Goal: Book appointment/travel/reservation

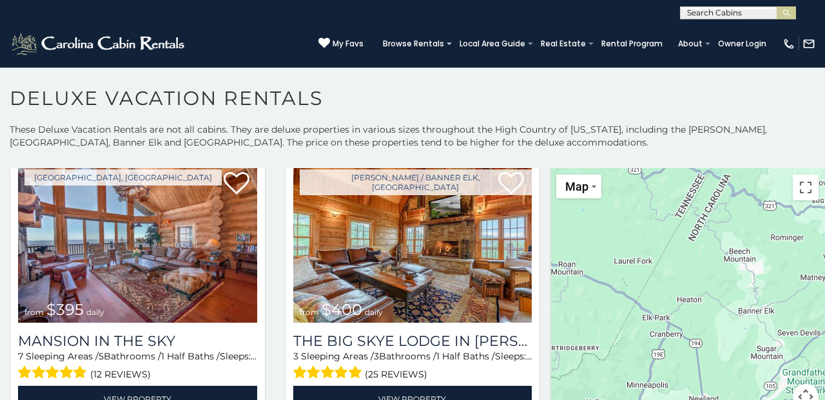
scroll to position [2, 0]
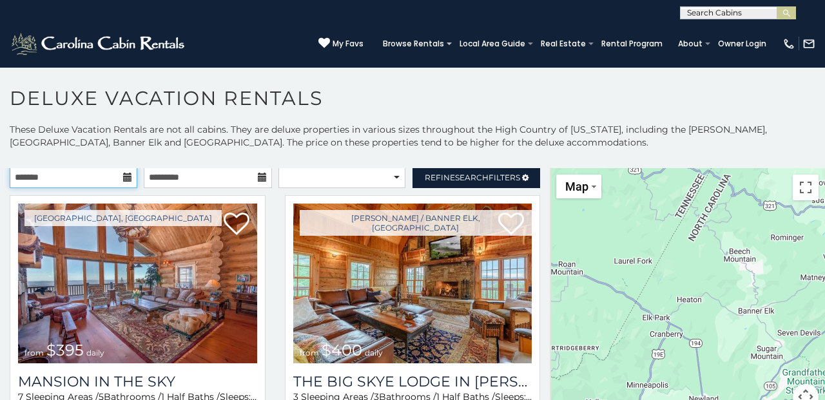
click at [63, 183] on input "text" at bounding box center [74, 177] width 128 height 22
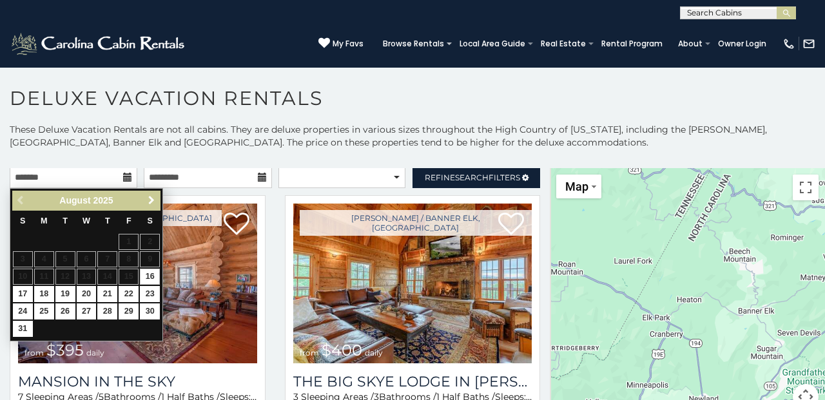
click at [155, 199] on span "Next" at bounding box center [151, 200] width 10 height 10
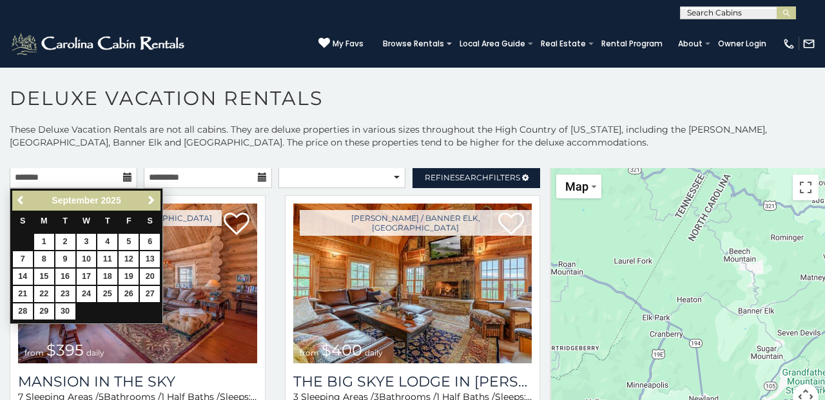
click at [155, 199] on span "Next" at bounding box center [151, 200] width 10 height 10
click at [112, 258] on link "9" at bounding box center [107, 259] width 20 height 16
type input "**********"
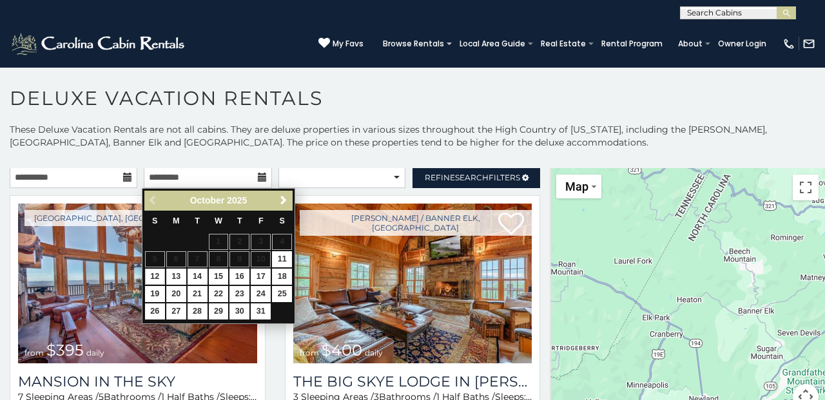
click at [152, 273] on link "12" at bounding box center [155, 277] width 20 height 16
type input "**********"
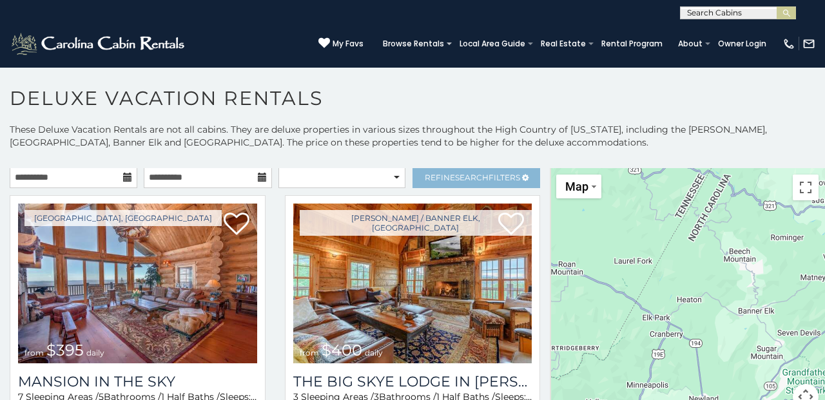
click at [478, 175] on span "Search" at bounding box center [472, 178] width 34 height 10
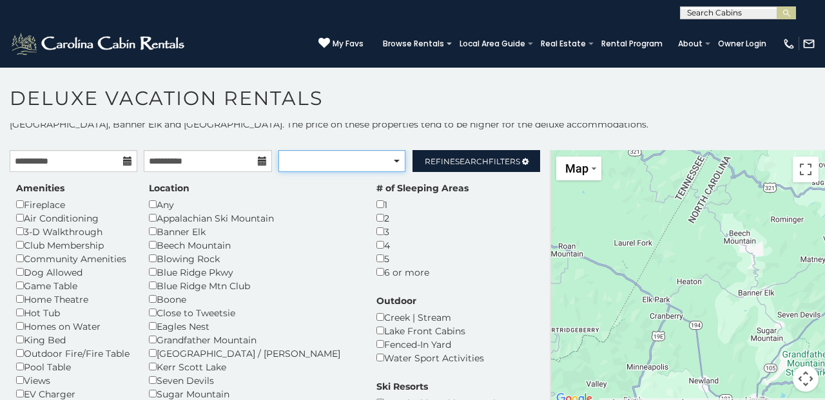
scroll to position [18, 0]
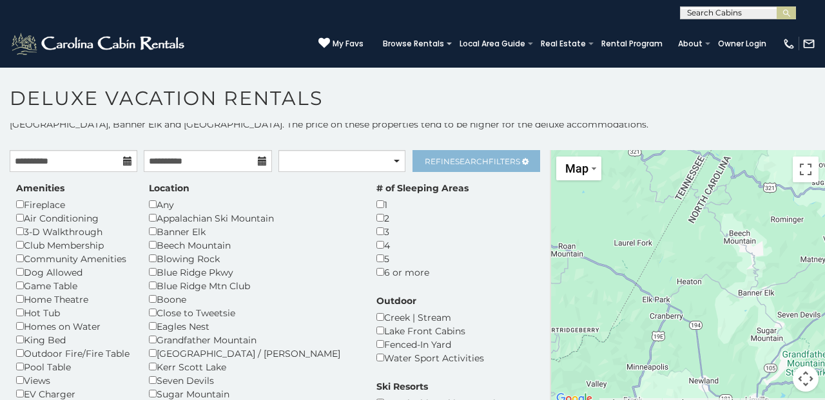
click at [476, 164] on span "Search" at bounding box center [472, 162] width 34 height 10
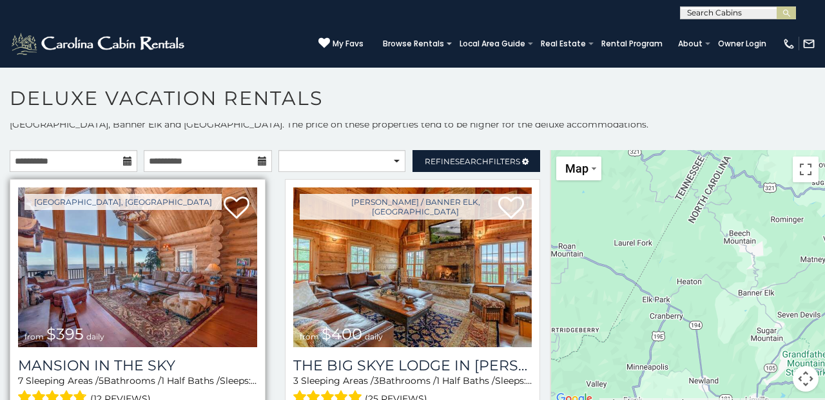
scroll to position [0, 0]
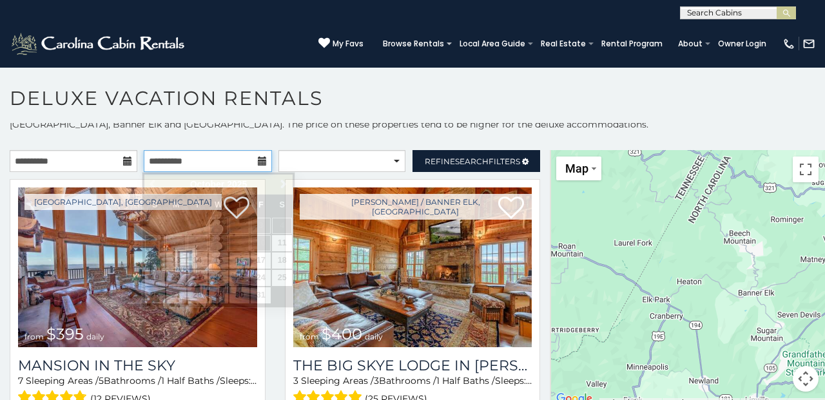
click at [215, 158] on input "**********" at bounding box center [208, 161] width 128 height 22
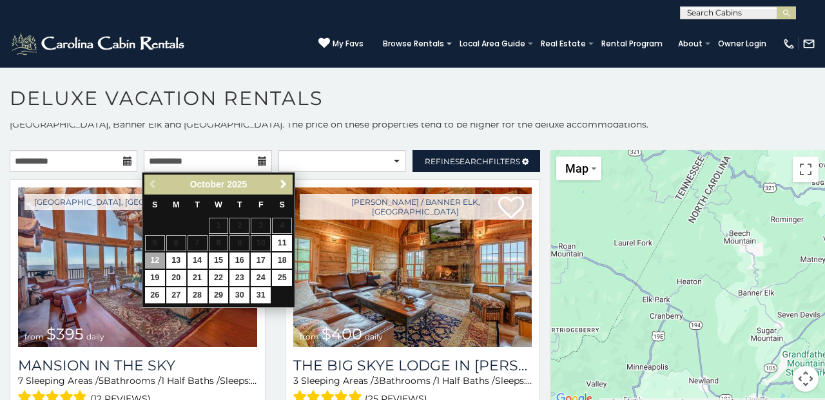
click at [154, 258] on link "12" at bounding box center [155, 261] width 20 height 16
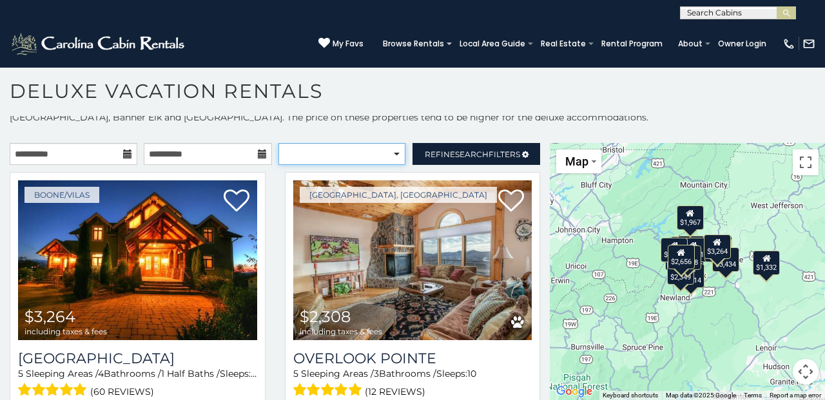
select select "*********"
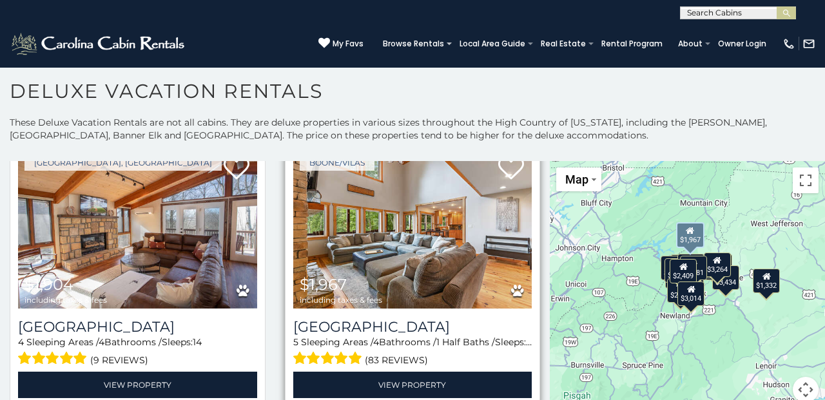
scroll to position [346, 0]
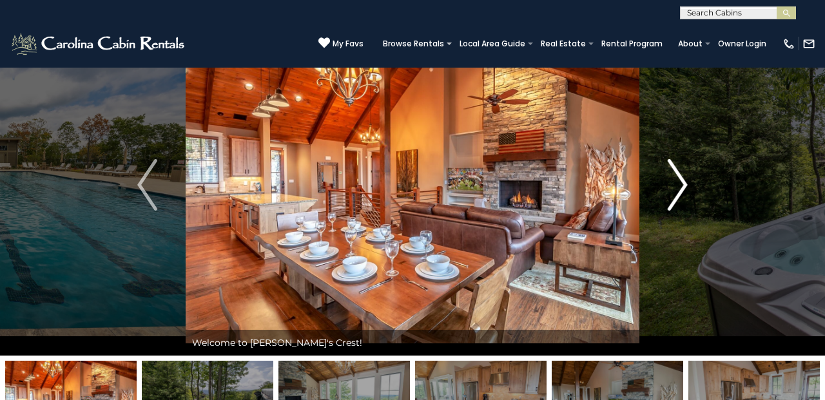
scroll to position [54, 0]
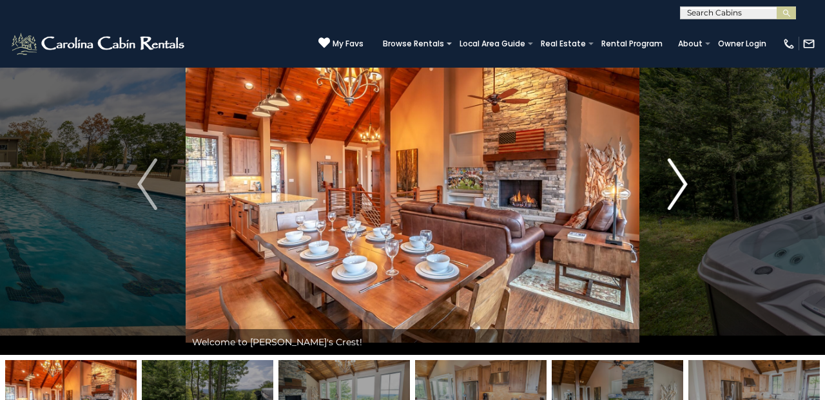
click at [678, 188] on img "Next" at bounding box center [677, 185] width 19 height 52
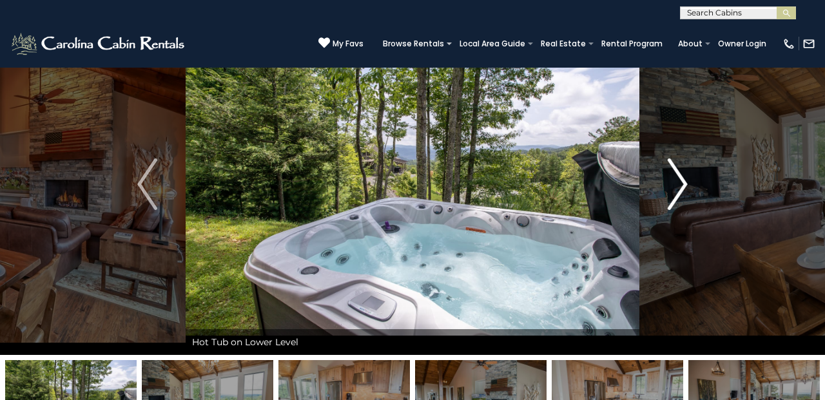
click at [678, 188] on img "Next" at bounding box center [677, 185] width 19 height 52
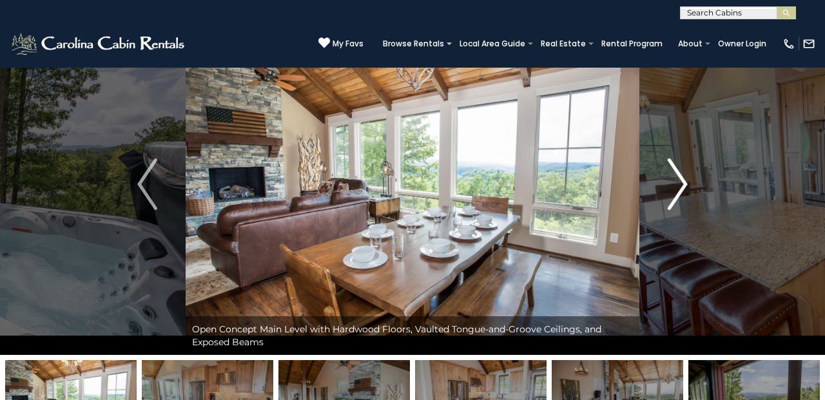
click at [676, 193] on img "Next" at bounding box center [677, 185] width 19 height 52
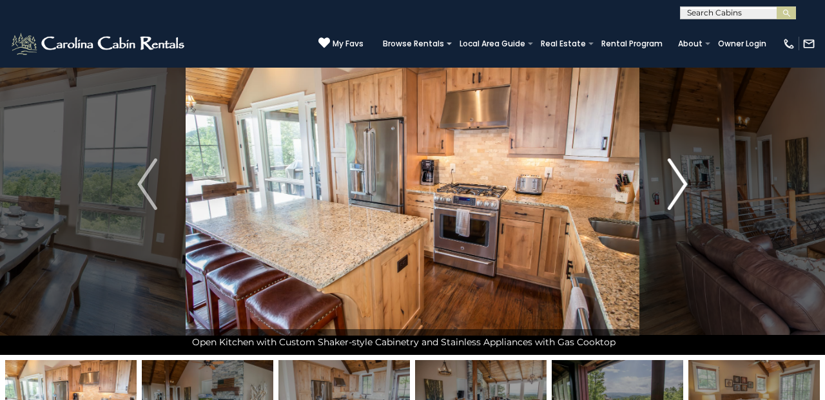
click at [676, 193] on img "Next" at bounding box center [677, 185] width 19 height 52
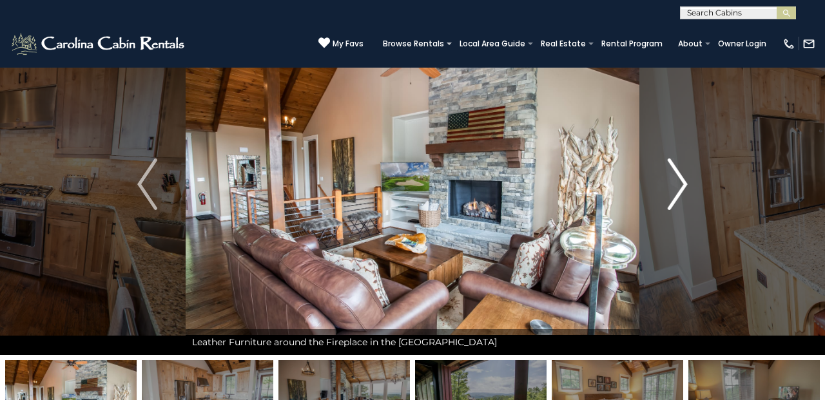
click at [686, 188] on img "Next" at bounding box center [677, 185] width 19 height 52
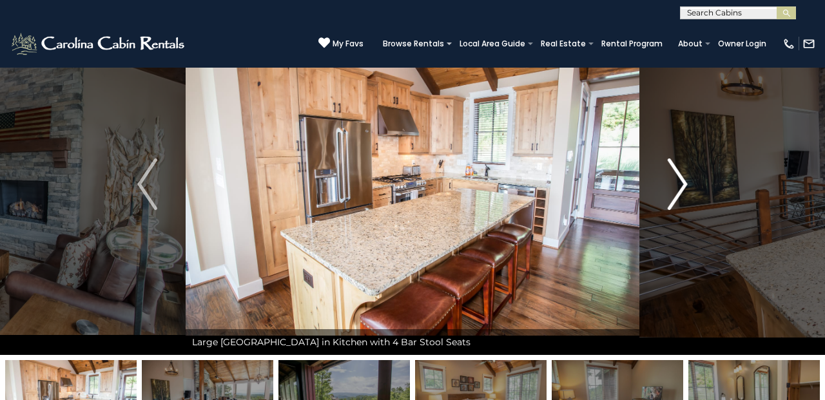
click at [686, 188] on img "Next" at bounding box center [677, 185] width 19 height 52
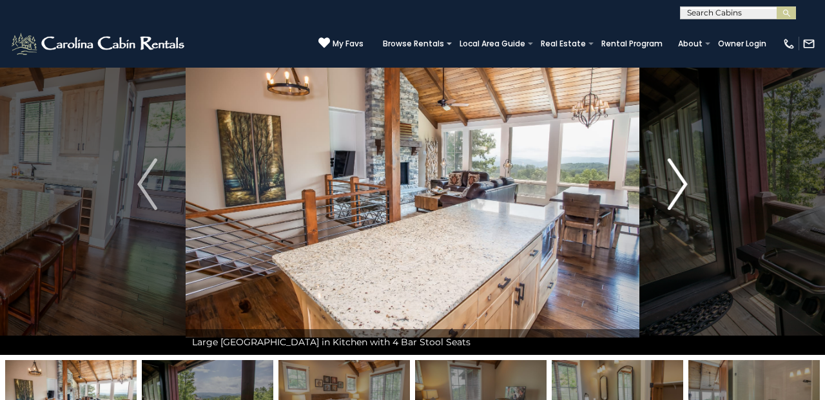
click at [686, 188] on img "Next" at bounding box center [677, 185] width 19 height 52
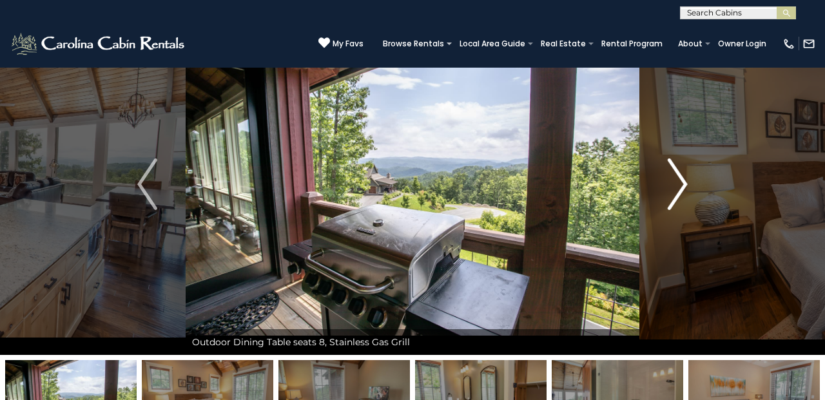
click at [686, 189] on img "Next" at bounding box center [677, 185] width 19 height 52
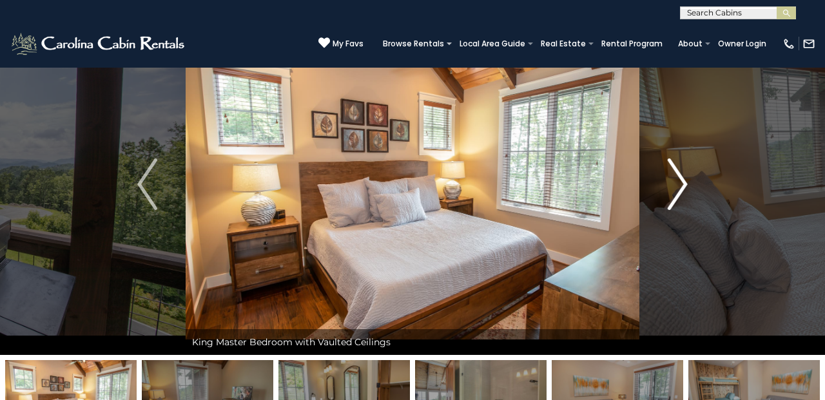
click at [686, 189] on img "Next" at bounding box center [677, 185] width 19 height 52
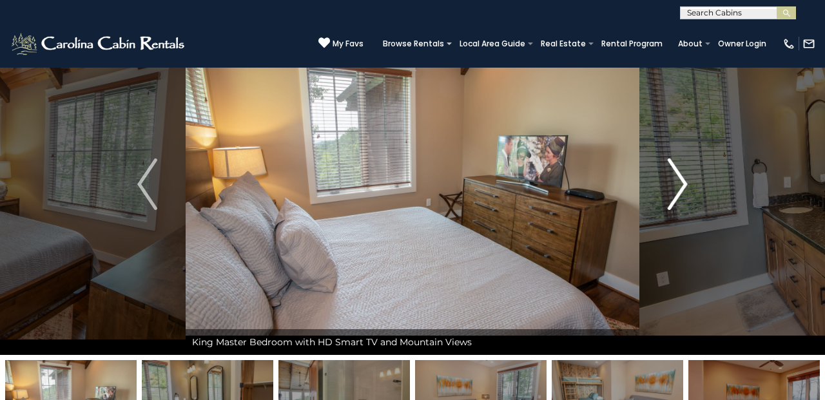
click at [686, 189] on img "Next" at bounding box center [677, 185] width 19 height 52
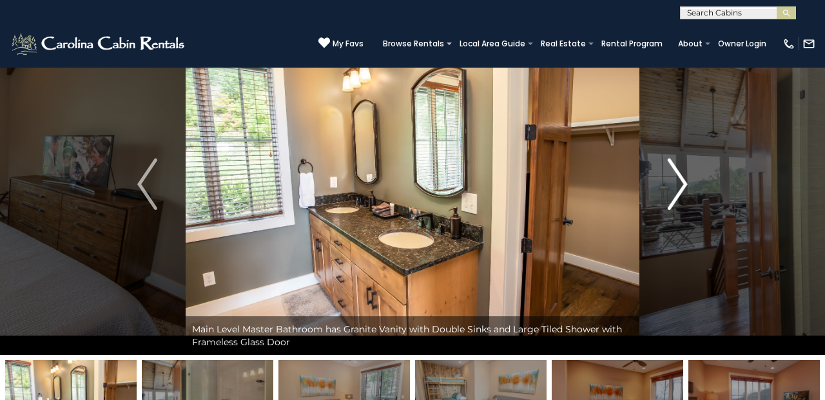
click at [680, 186] on img "Next" at bounding box center [677, 185] width 19 height 52
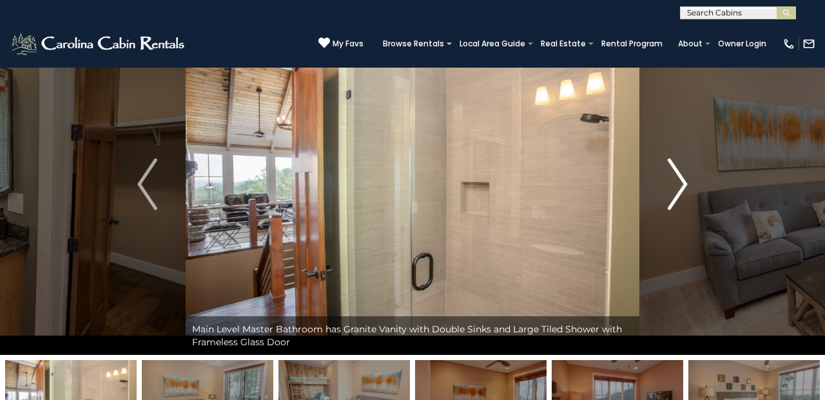
click at [680, 186] on img "Next" at bounding box center [677, 185] width 19 height 52
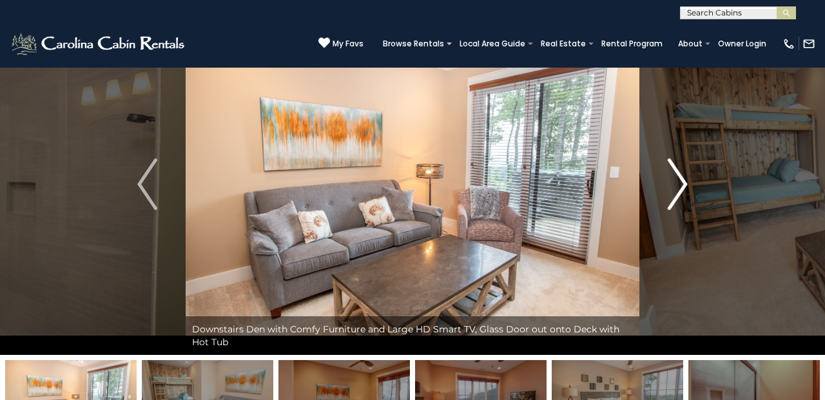
click at [680, 186] on img "Next" at bounding box center [677, 185] width 19 height 52
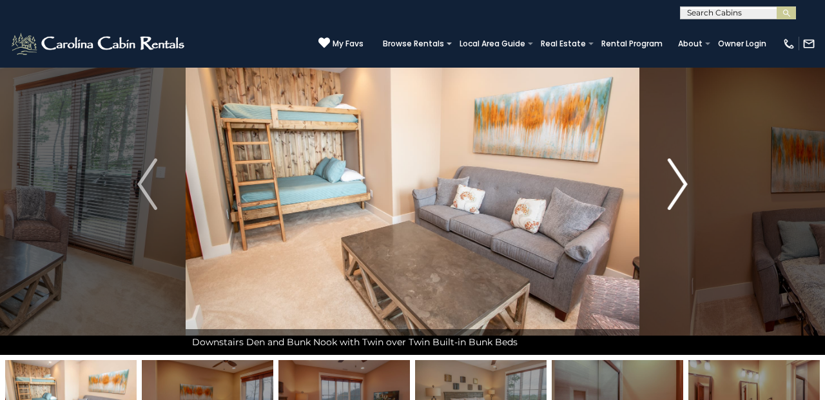
click at [680, 186] on img "Next" at bounding box center [677, 185] width 19 height 52
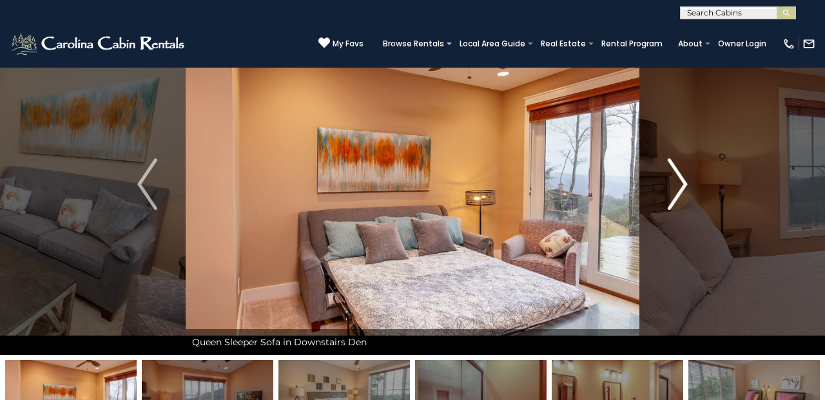
click at [680, 186] on img "Next" at bounding box center [677, 185] width 19 height 52
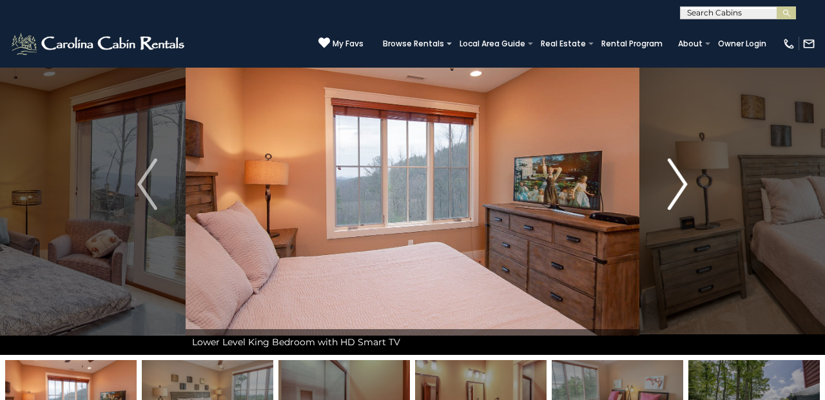
click at [680, 186] on img "Next" at bounding box center [677, 185] width 19 height 52
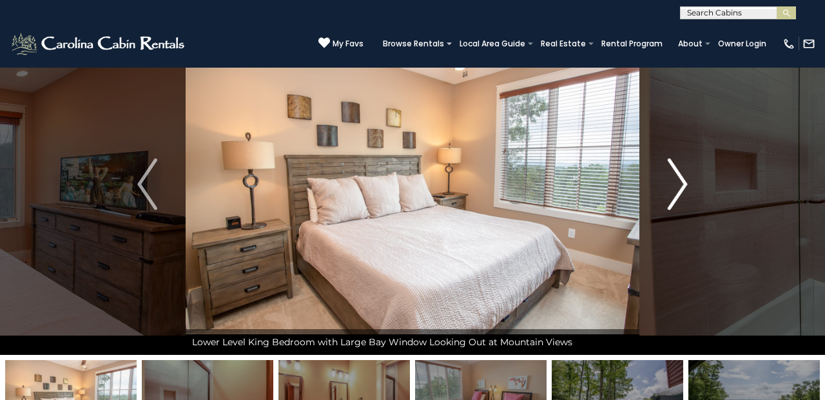
click at [680, 186] on img "Next" at bounding box center [677, 185] width 19 height 52
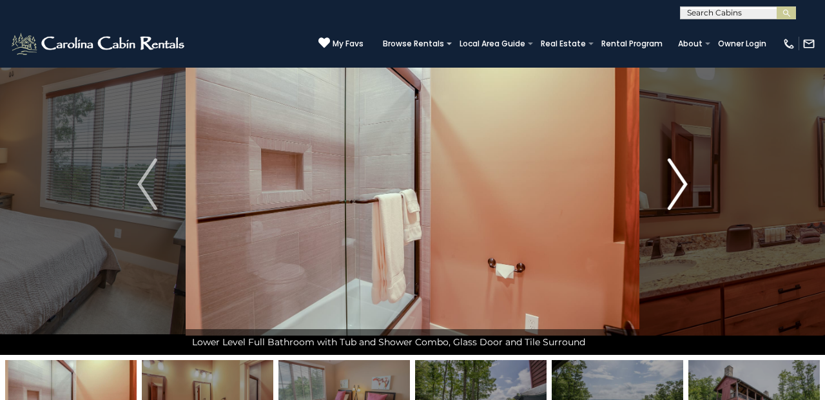
click at [680, 186] on img "Next" at bounding box center [677, 185] width 19 height 52
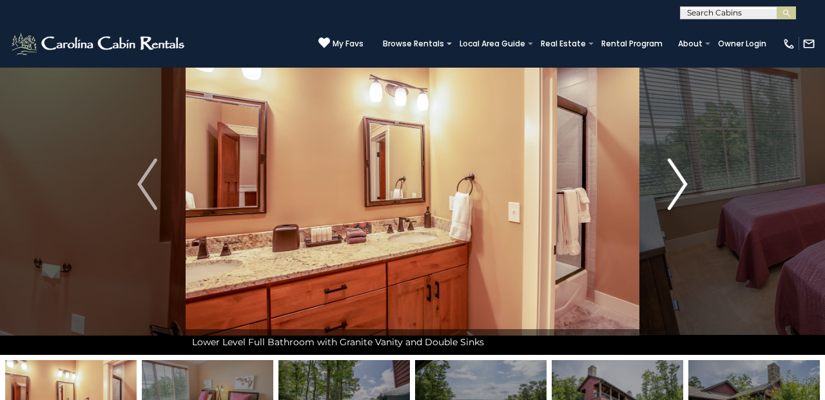
click at [680, 186] on img "Next" at bounding box center [677, 185] width 19 height 52
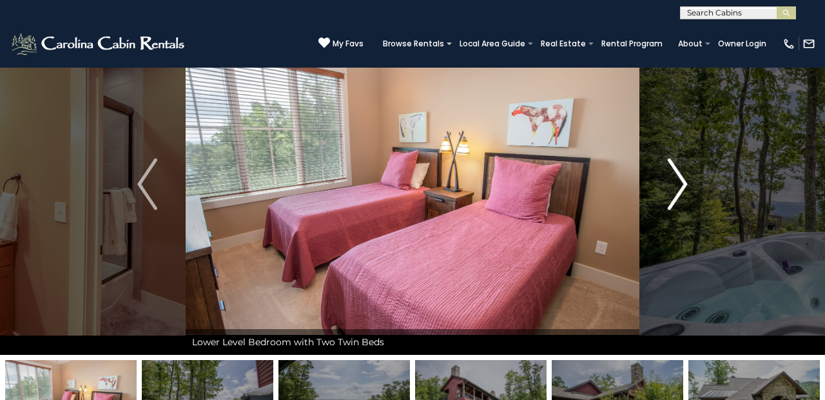
click at [680, 186] on img "Next" at bounding box center [677, 185] width 19 height 52
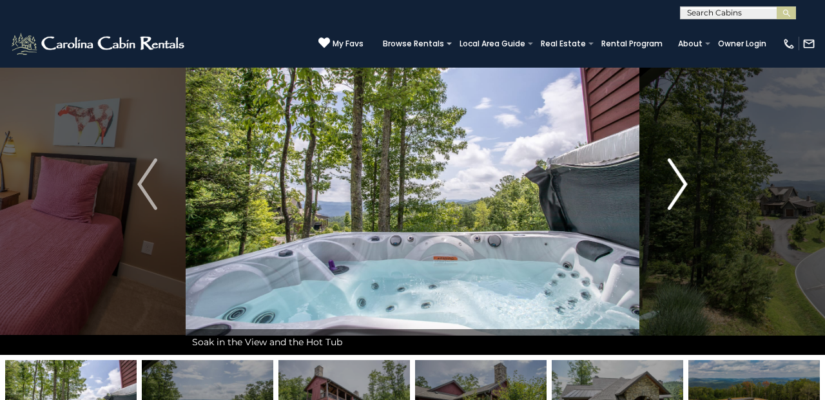
click at [680, 186] on img "Next" at bounding box center [677, 185] width 19 height 52
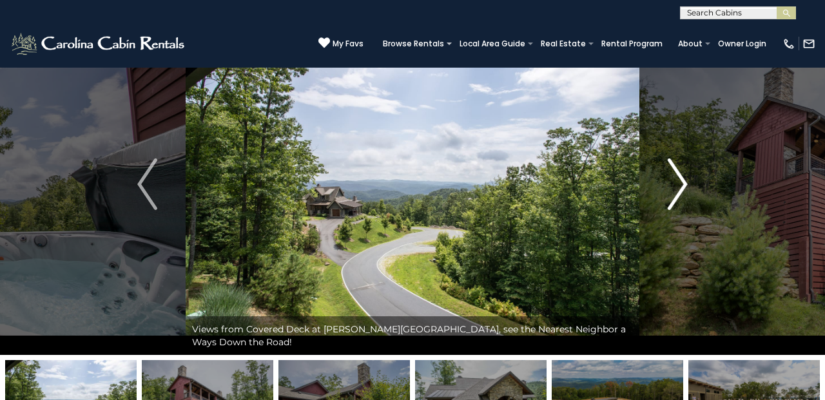
click at [682, 186] on img "Next" at bounding box center [677, 185] width 19 height 52
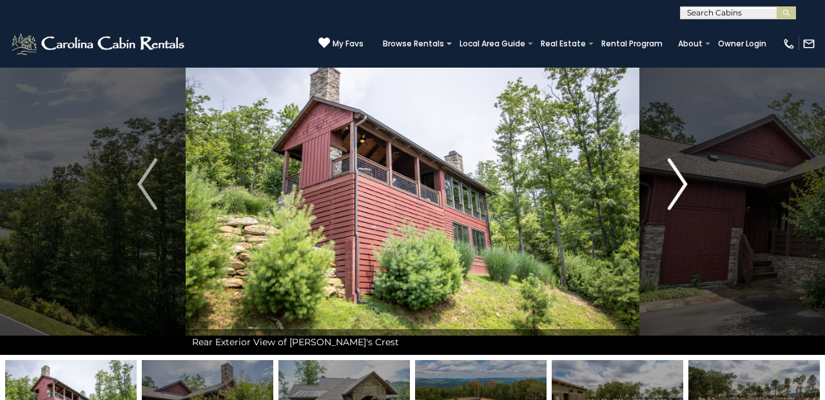
click at [682, 187] on img "Next" at bounding box center [677, 185] width 19 height 52
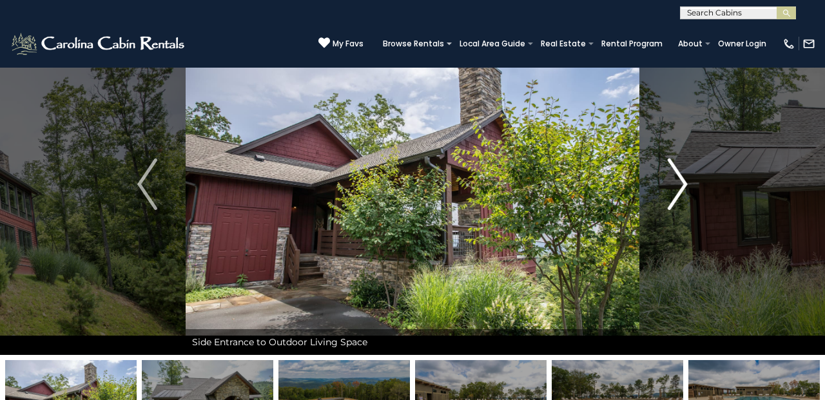
click at [682, 187] on img "Next" at bounding box center [677, 185] width 19 height 52
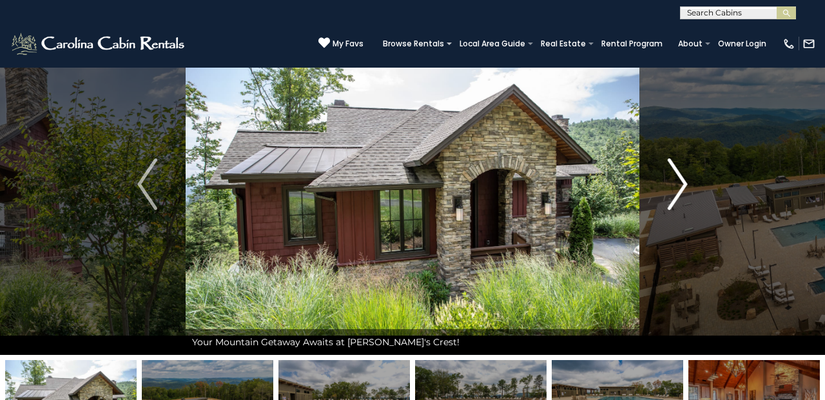
click at [682, 187] on img "Next" at bounding box center [677, 185] width 19 height 52
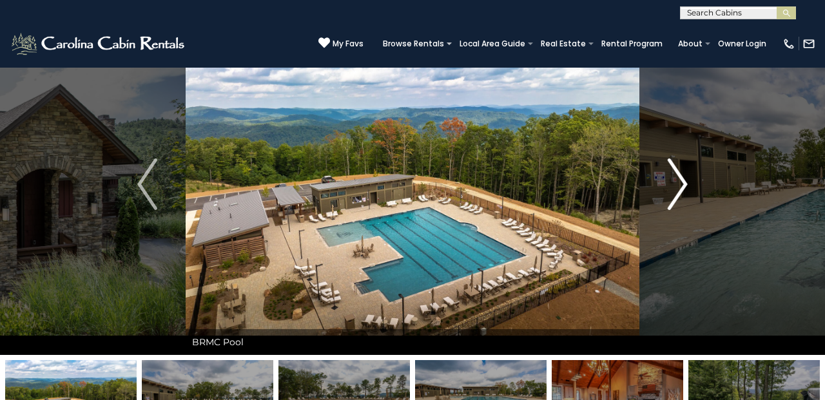
click at [682, 187] on img "Next" at bounding box center [677, 185] width 19 height 52
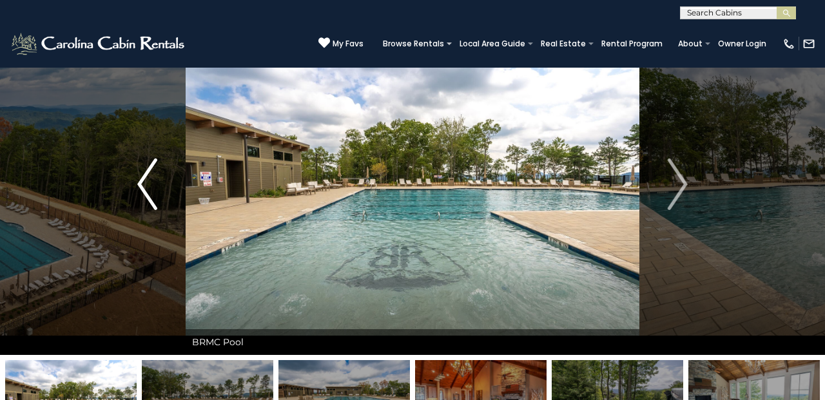
click at [145, 204] on img "Previous" at bounding box center [146, 185] width 19 height 52
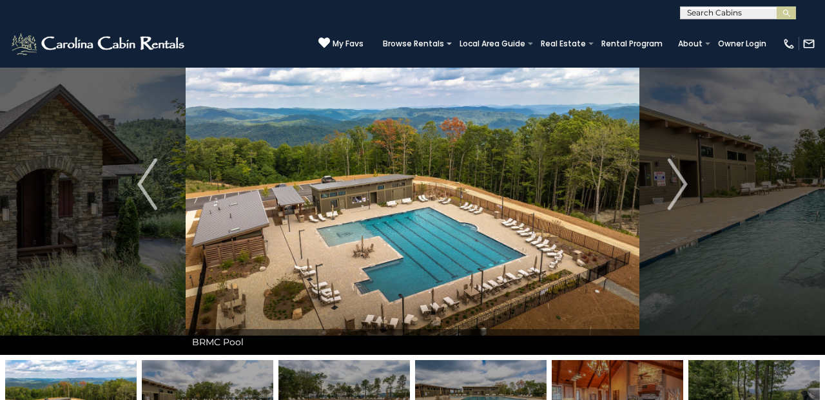
click at [151, 253] on button "Previous" at bounding box center [147, 185] width 77 height 342
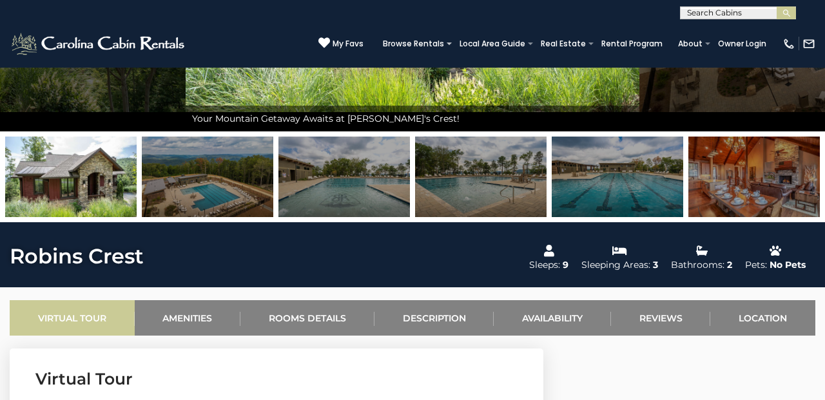
scroll to position [275, 0]
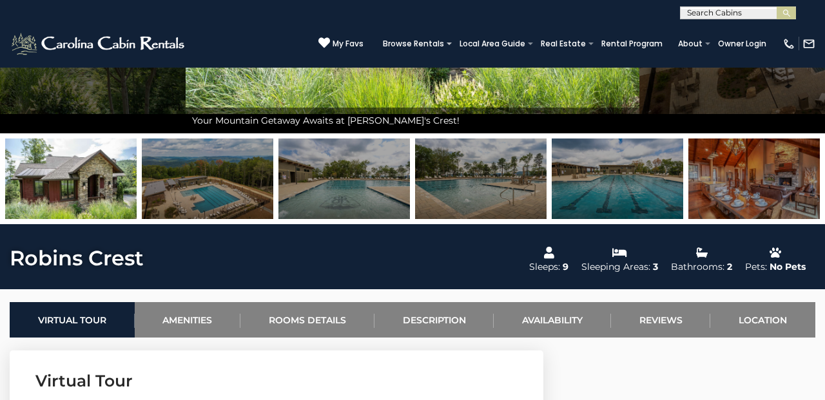
click at [574, 172] on img at bounding box center [618, 179] width 132 height 81
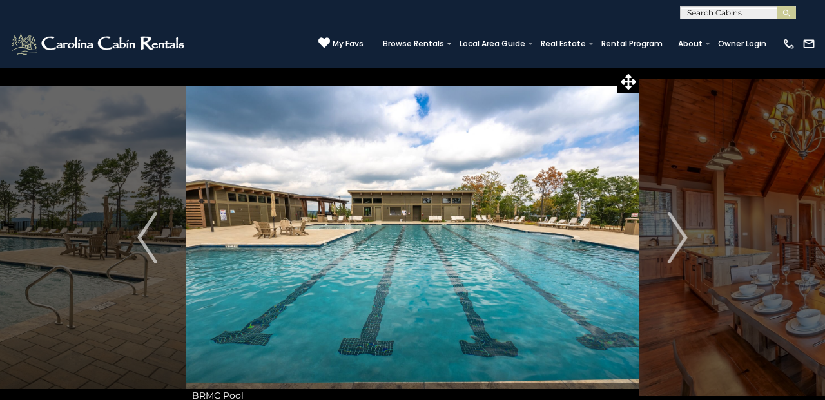
scroll to position [7, 0]
